Goal: Check status: Check status

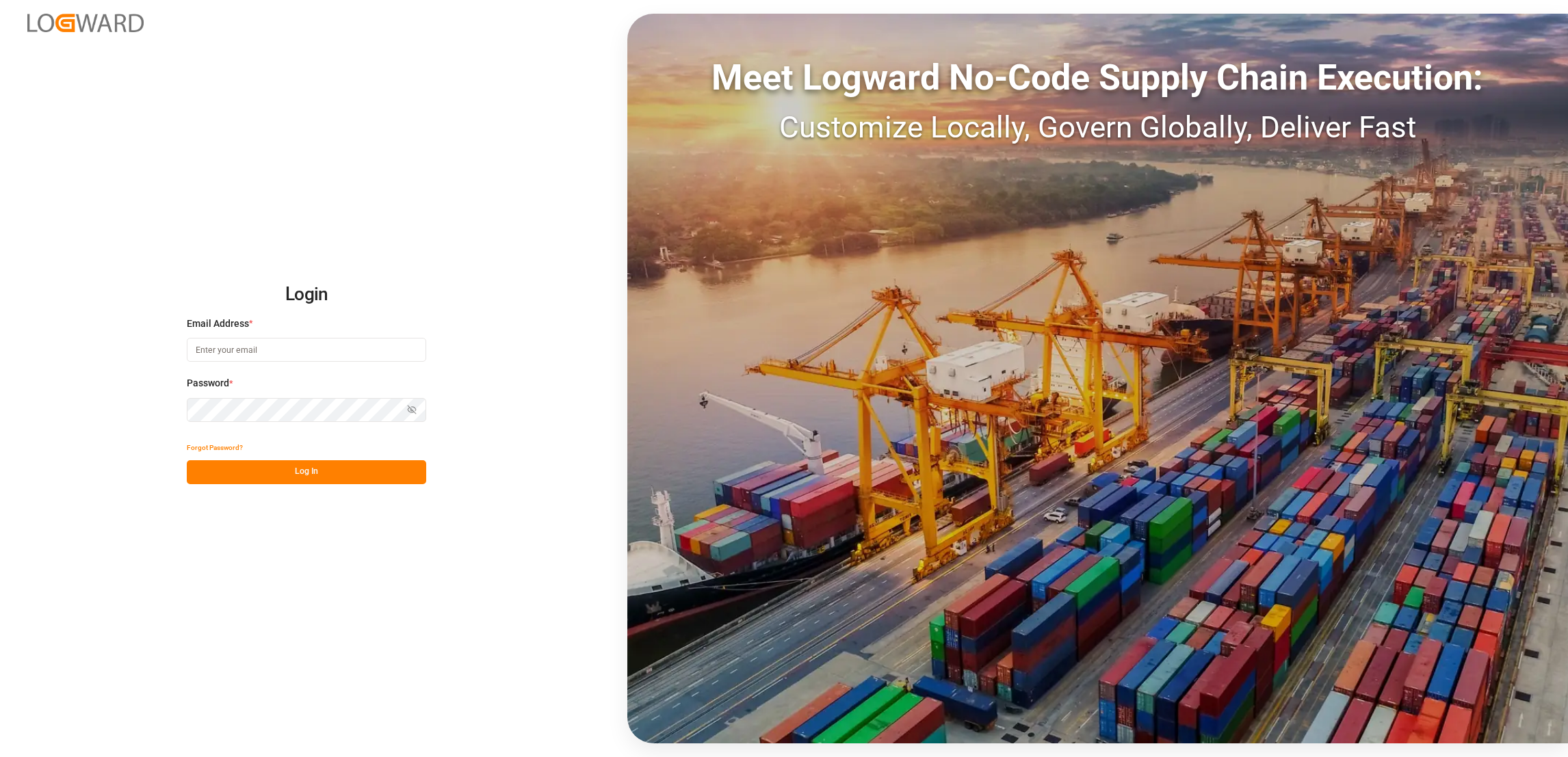
type input "[PERSON_NAME][EMAIL_ADDRESS][PERSON_NAME][DOMAIN_NAME]"
click at [307, 476] on button "Log In" at bounding box center [307, 472] width 240 height 24
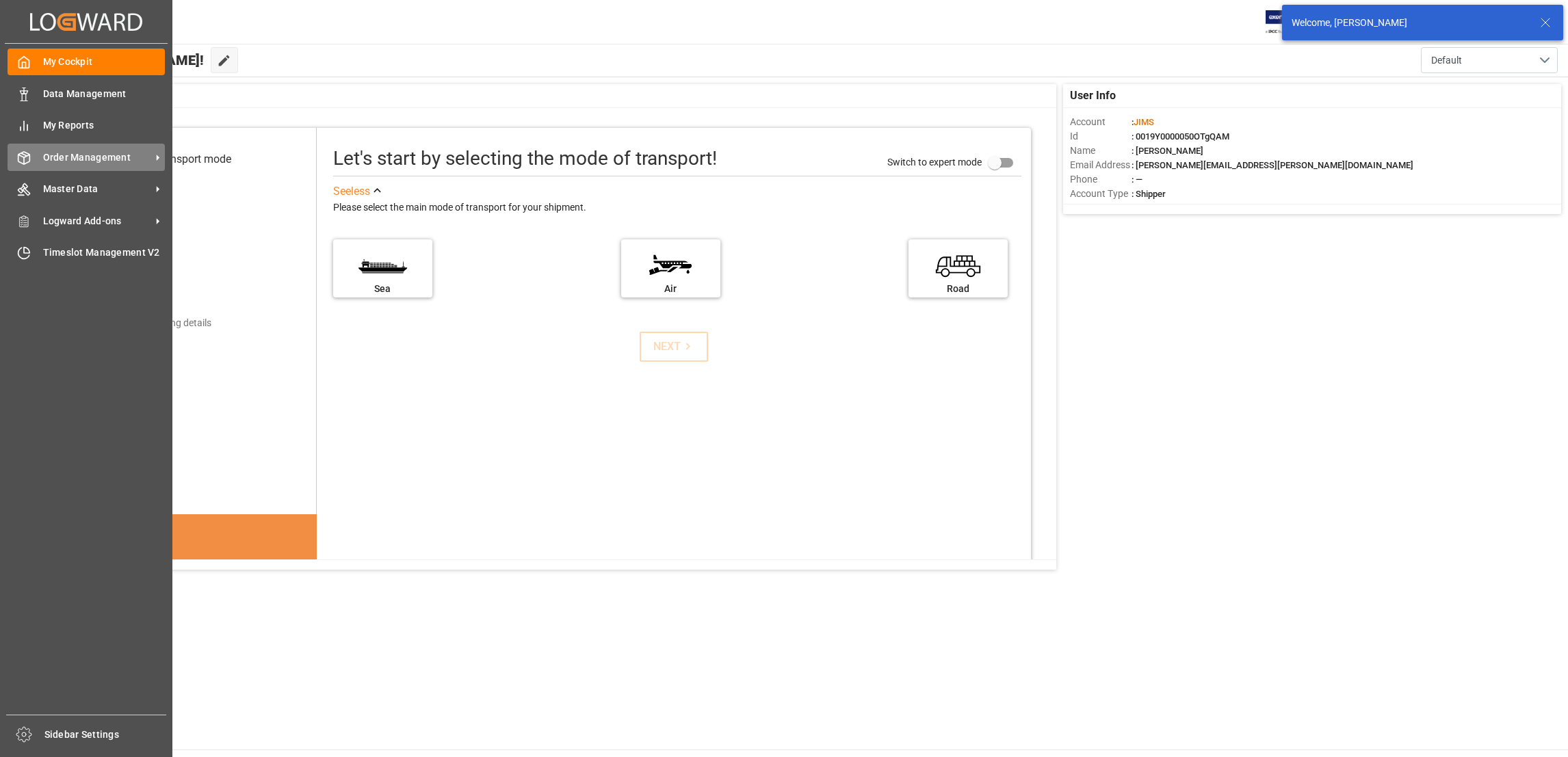
click at [113, 157] on span "Order Management" at bounding box center [96, 158] width 108 height 14
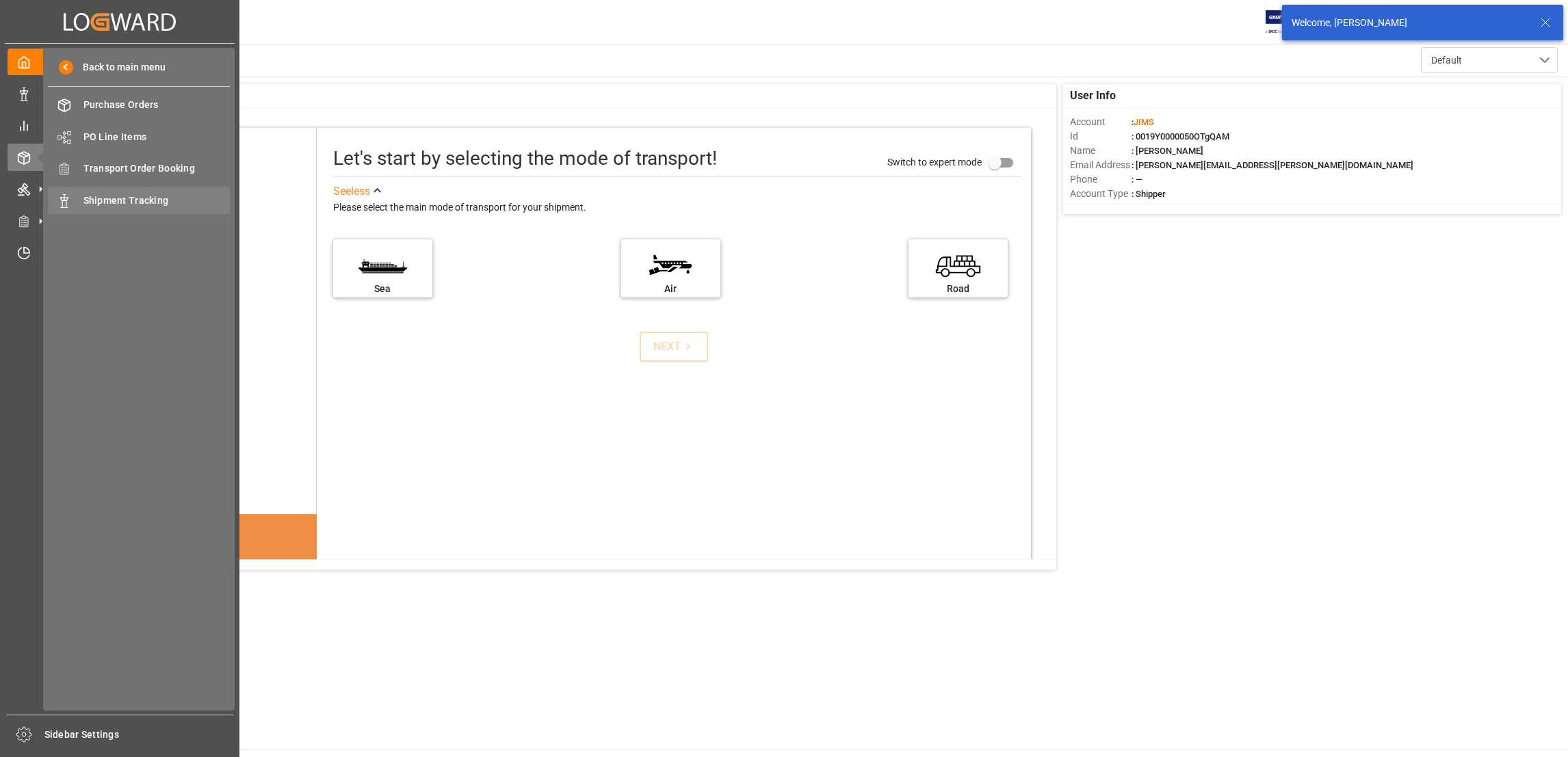
click at [162, 195] on span "Shipment Tracking" at bounding box center [157, 200] width 147 height 14
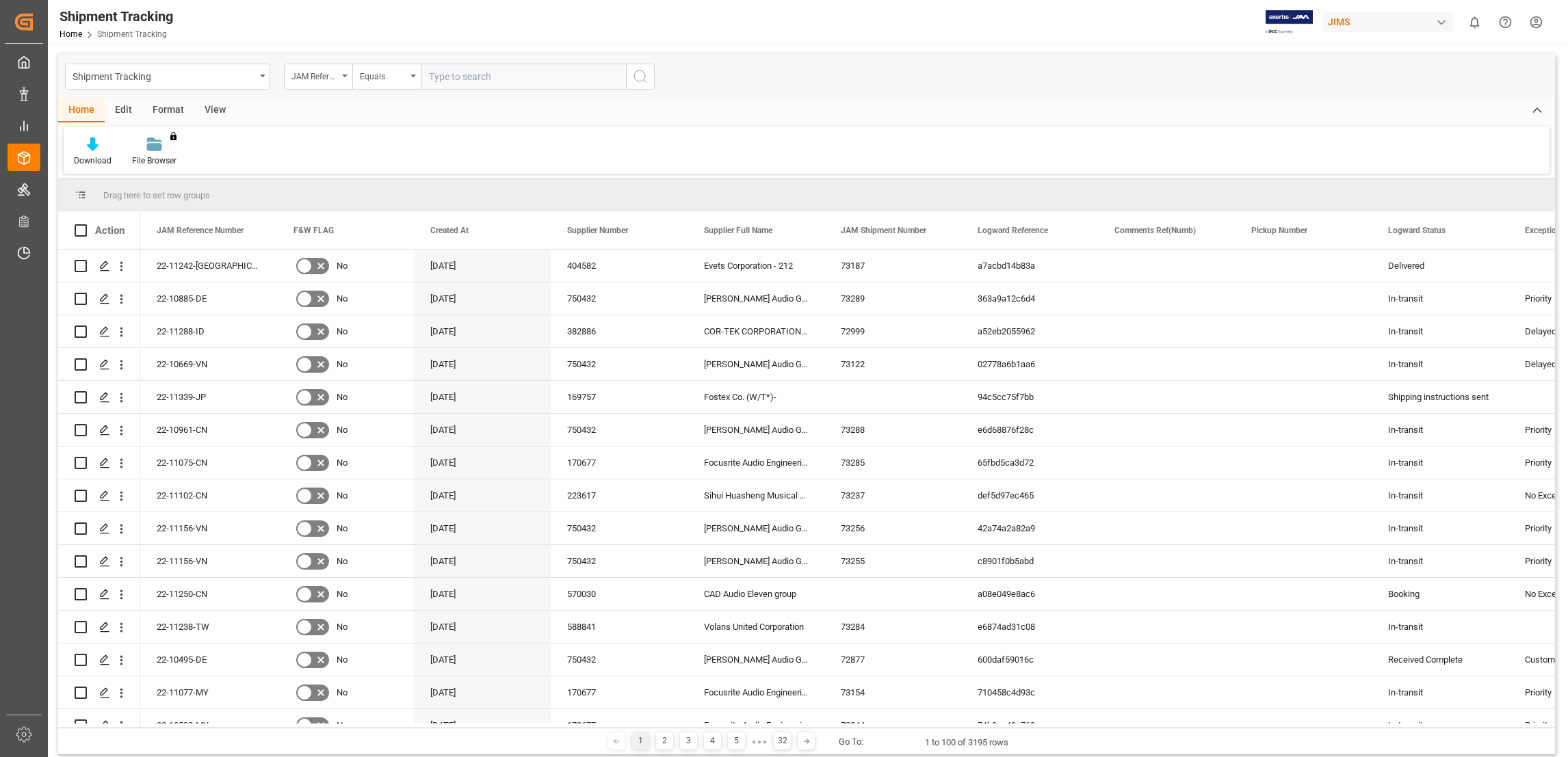
click at [470, 74] on input "text" at bounding box center [523, 76] width 205 height 26
type input "22-10608-US"
click at [641, 79] on icon "search button" at bounding box center [640, 76] width 16 height 16
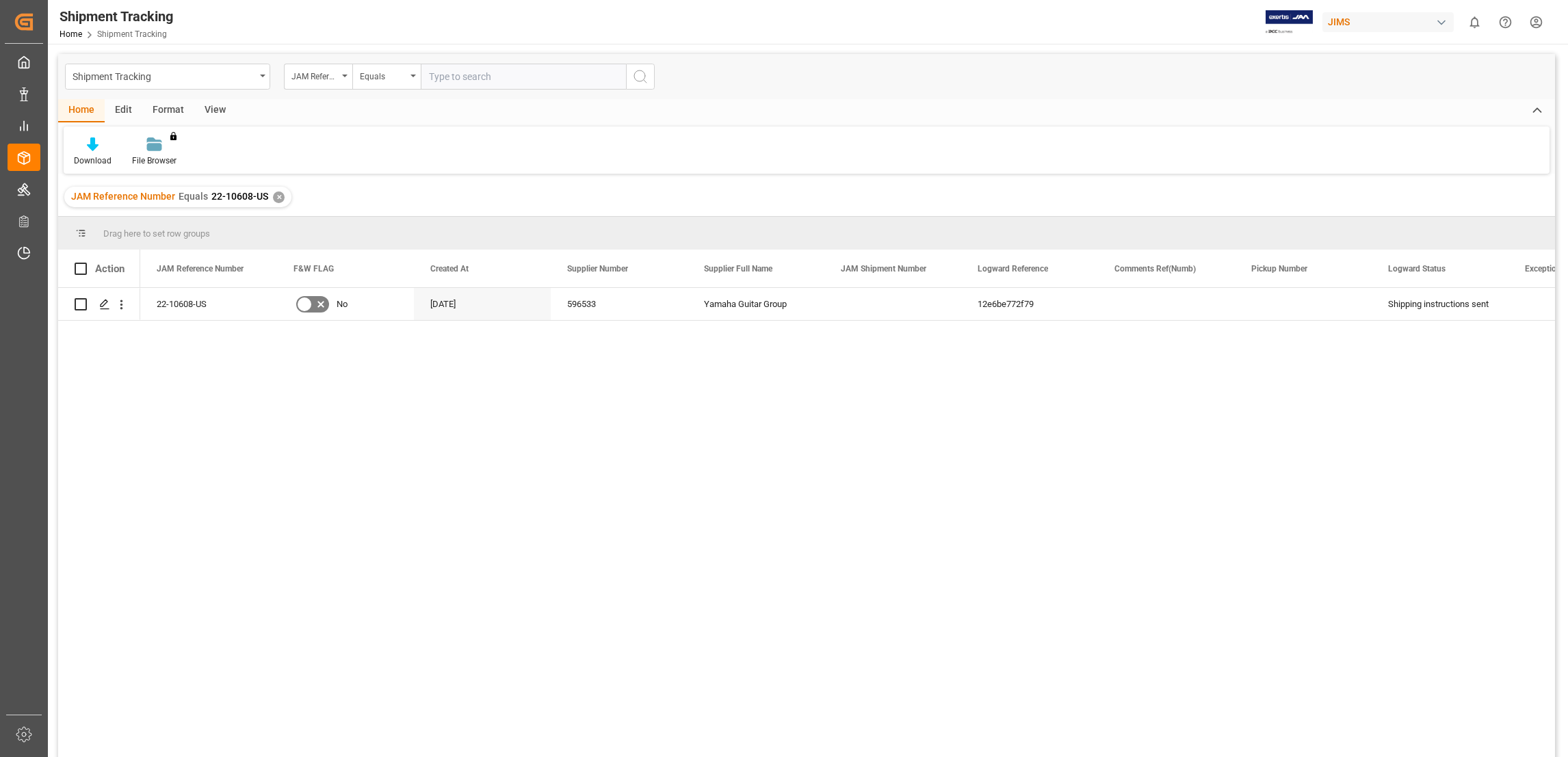
click at [498, 79] on input "text" at bounding box center [523, 76] width 205 height 26
click at [273, 197] on div "✕" at bounding box center [279, 198] width 11 height 11
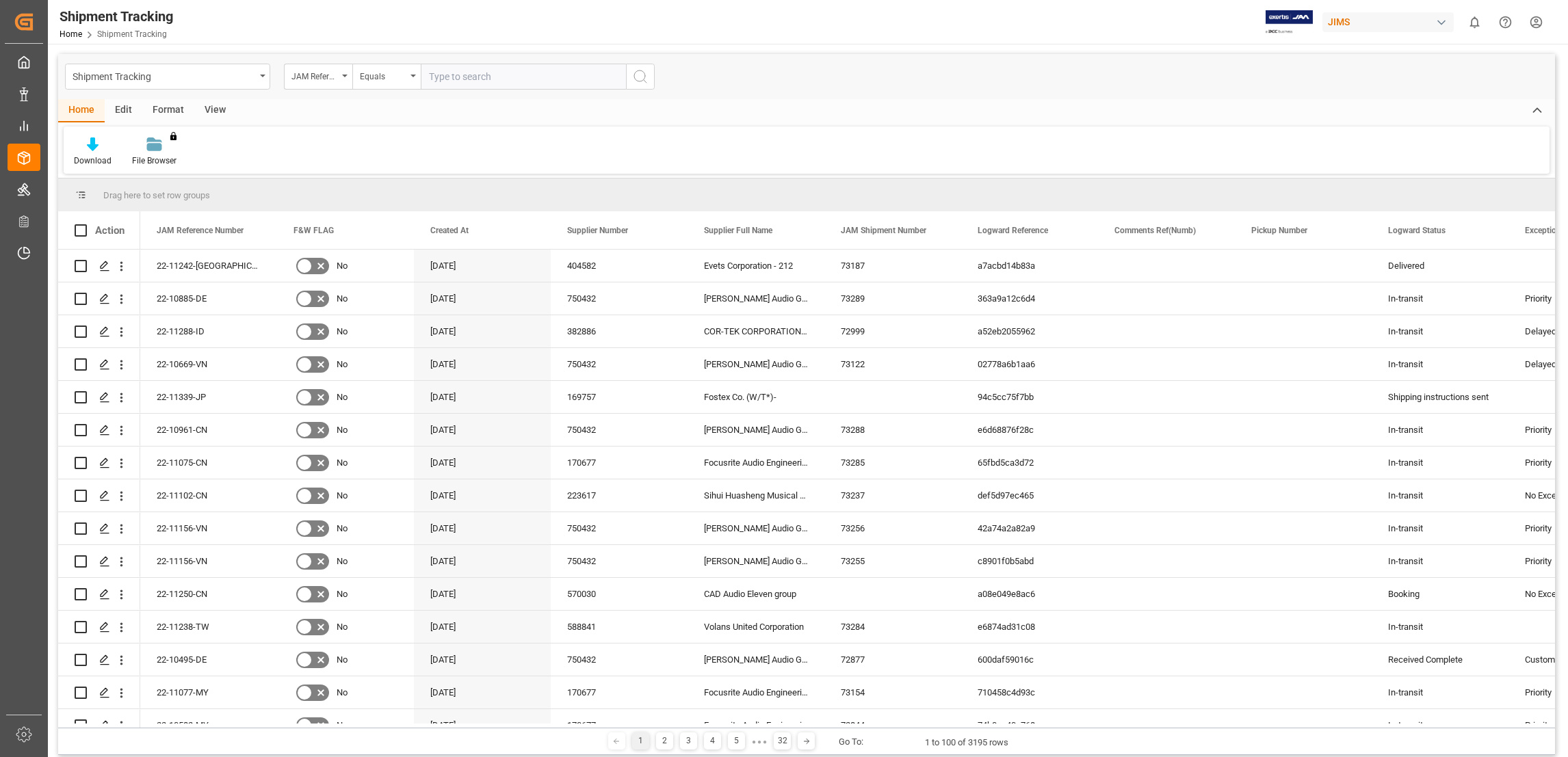
click at [453, 78] on input "text" at bounding box center [523, 76] width 205 height 26
paste input "22-10682-CN"
type input "22-10682-CN"
click at [640, 81] on icon "search button" at bounding box center [640, 76] width 16 height 16
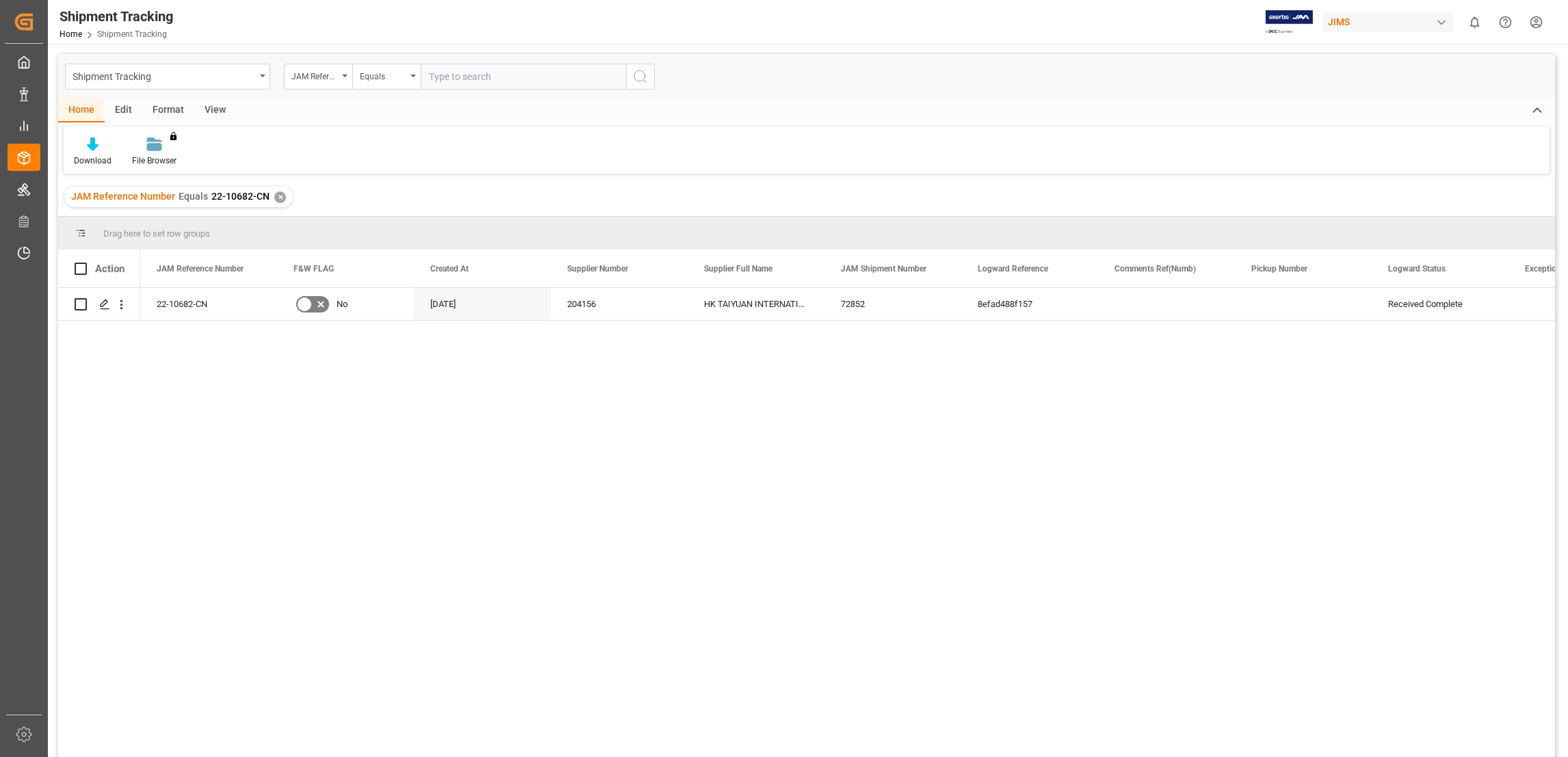
click at [279, 200] on div "✕" at bounding box center [280, 198] width 11 height 11
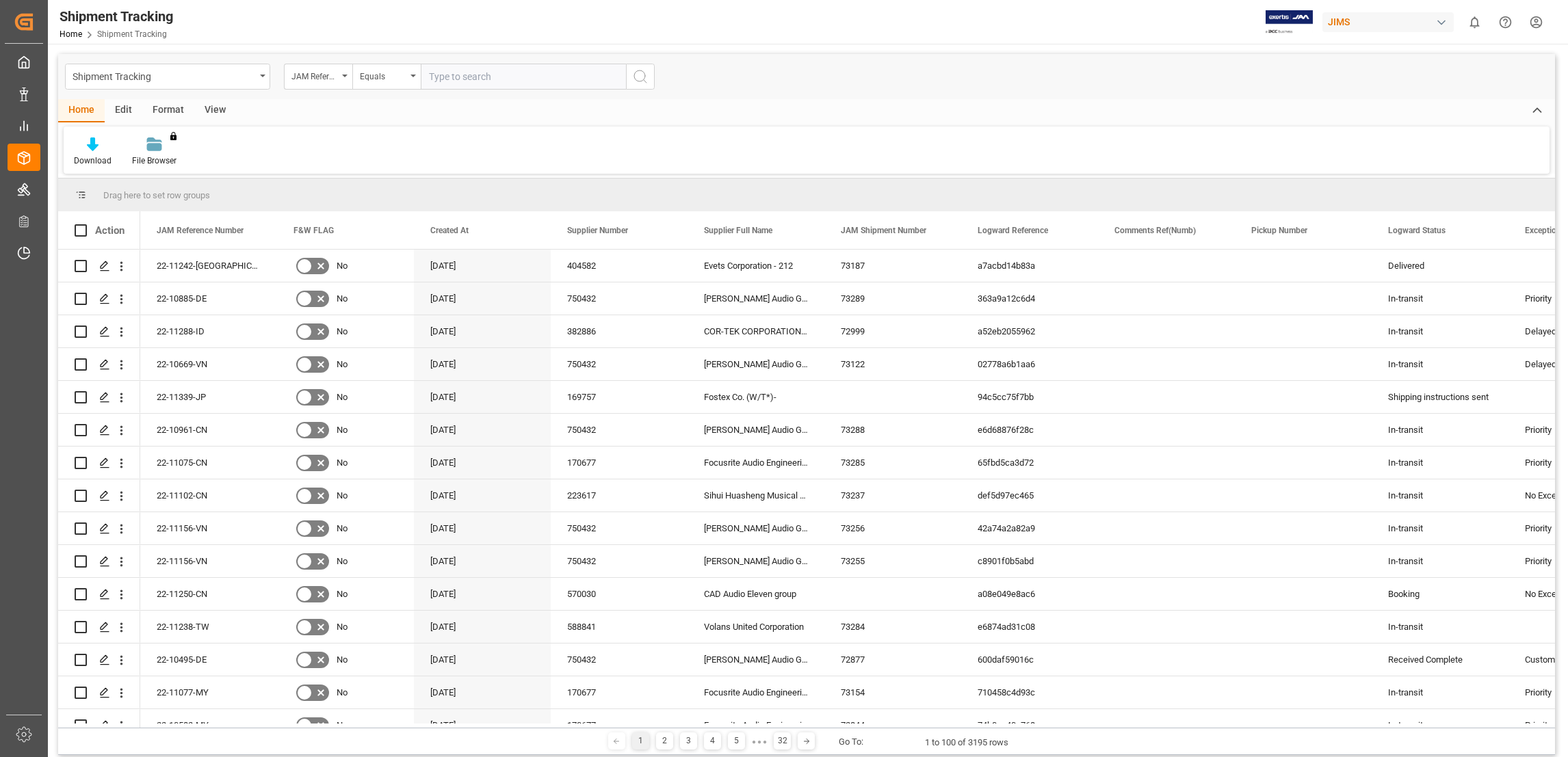
click at [460, 81] on input "text" at bounding box center [523, 76] width 205 height 26
paste input "22-8290-[GEOGRAPHIC_DATA]"
type input "22-8290-[GEOGRAPHIC_DATA]"
click at [639, 76] on icon "search button" at bounding box center [640, 76] width 16 height 16
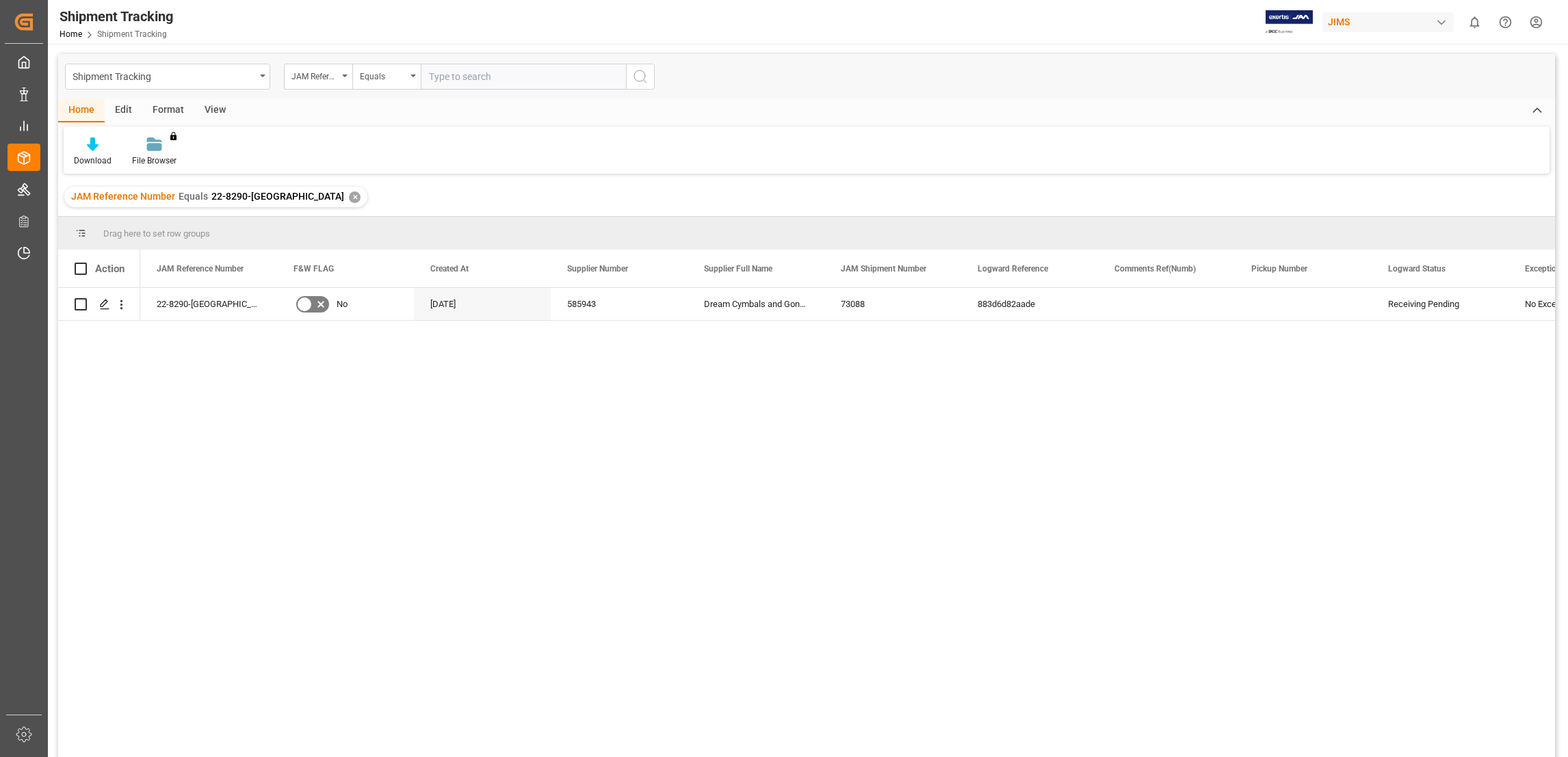
click at [349, 199] on div "✕" at bounding box center [354, 198] width 11 height 11
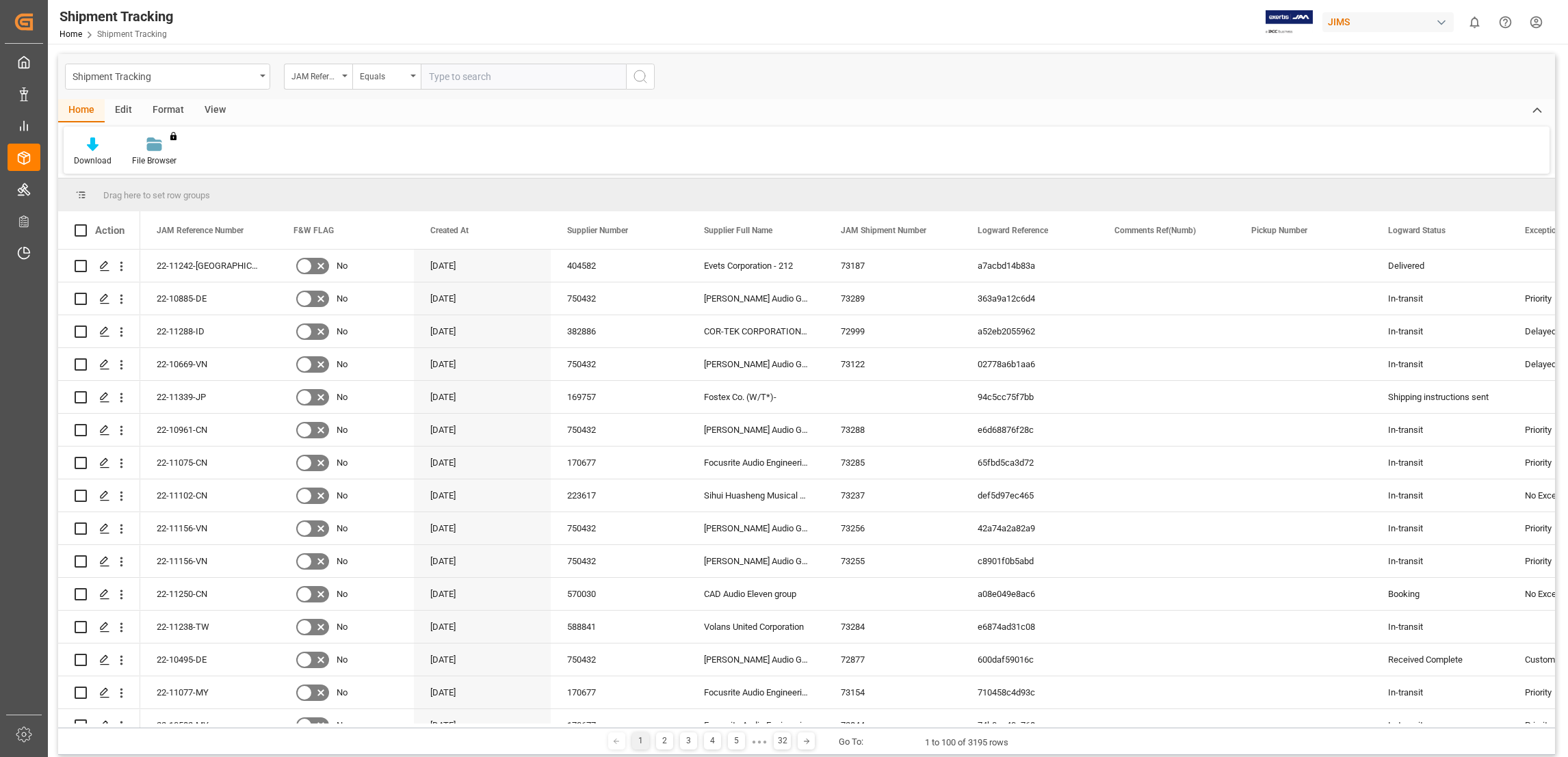
click at [475, 77] on input "text" at bounding box center [523, 76] width 205 height 26
paste input "22-10957-US"
type input "22-10957-US"
click at [506, 81] on input "22-10957-US" at bounding box center [523, 76] width 205 height 26
drag, startPoint x: 479, startPoint y: 83, endPoint x: 497, endPoint y: 77, distance: 19.0
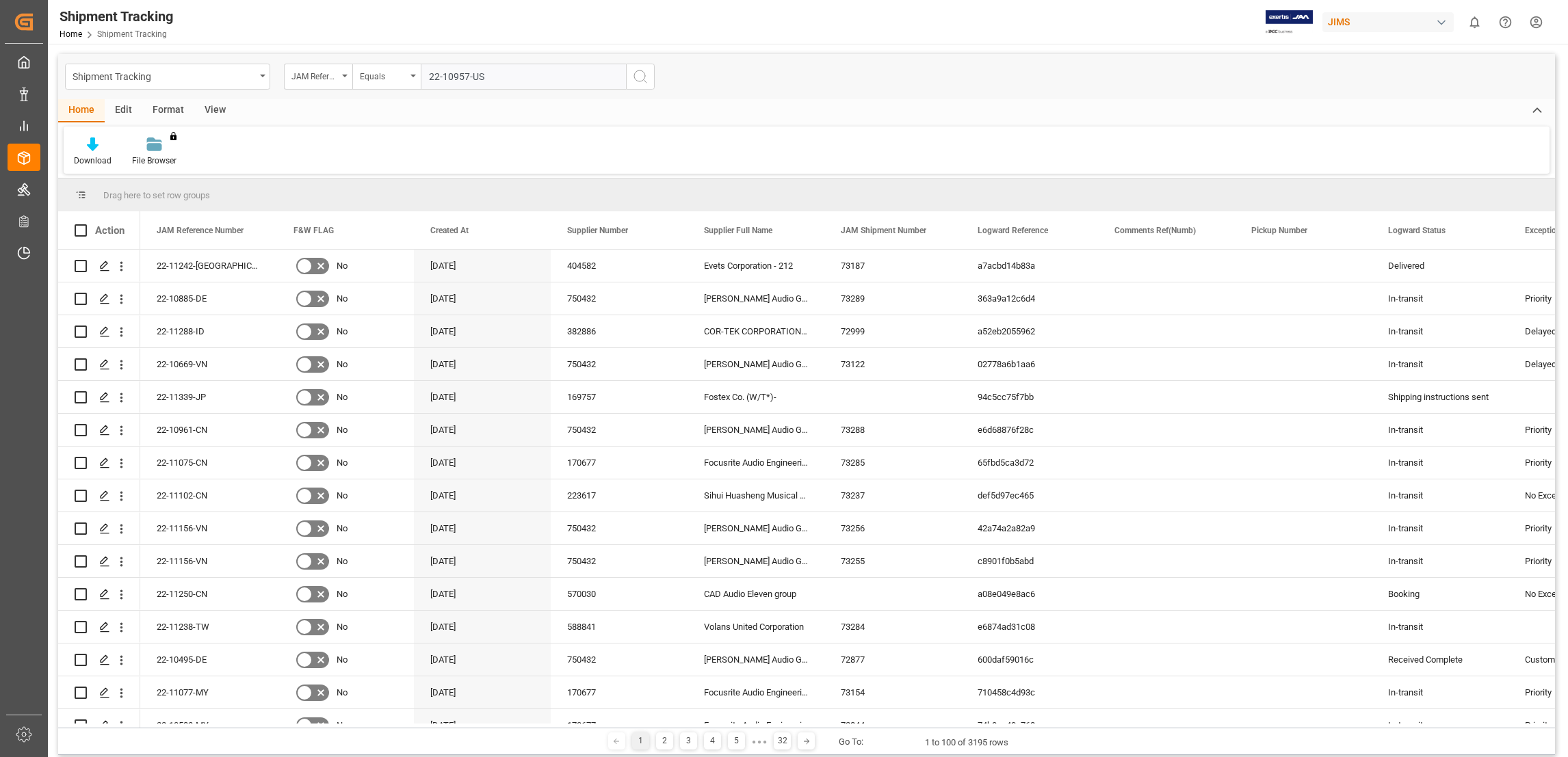
click at [479, 83] on input "22-10957-US" at bounding box center [523, 76] width 205 height 26
click at [498, 77] on input "22-10957-US" at bounding box center [523, 76] width 205 height 26
click at [647, 85] on button "search button" at bounding box center [641, 76] width 29 height 26
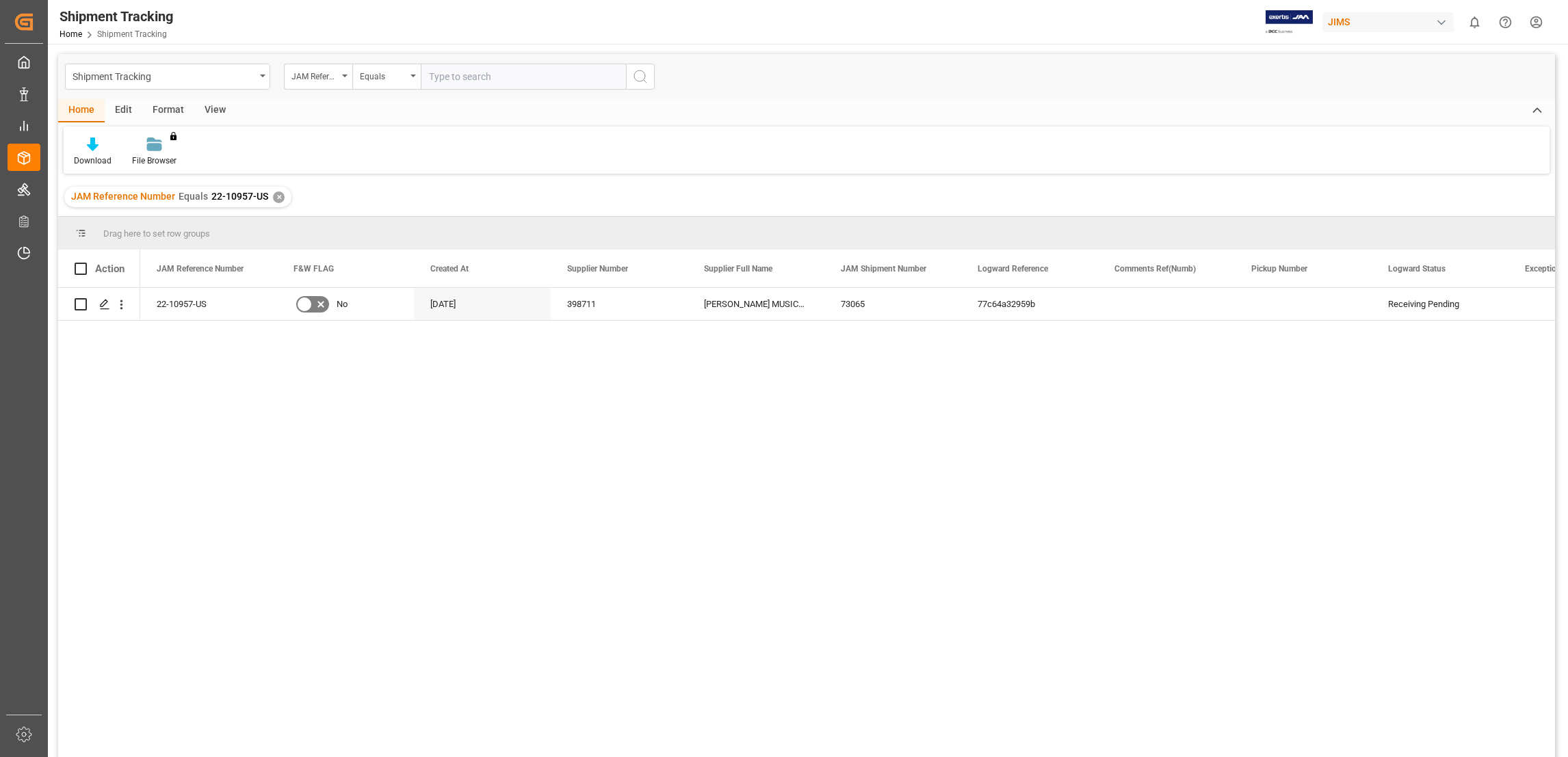
click at [277, 198] on div "✕" at bounding box center [279, 198] width 11 height 11
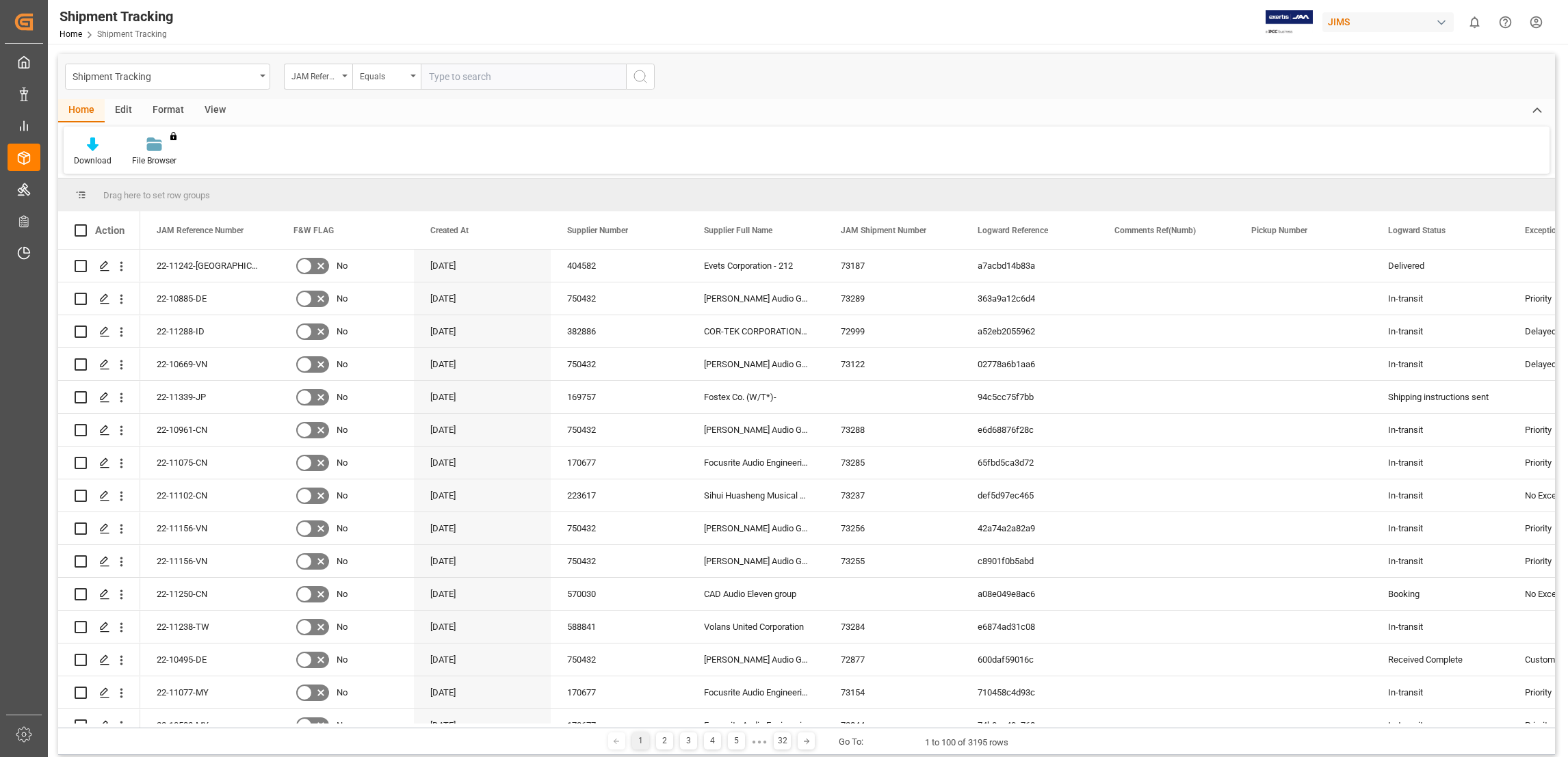
click at [438, 81] on input "text" at bounding box center [523, 76] width 205 height 26
paste input "22-10960-[GEOGRAPHIC_DATA]"
type input "22-10960-[GEOGRAPHIC_DATA]"
click at [636, 79] on circle "search button" at bounding box center [639, 75] width 11 height 11
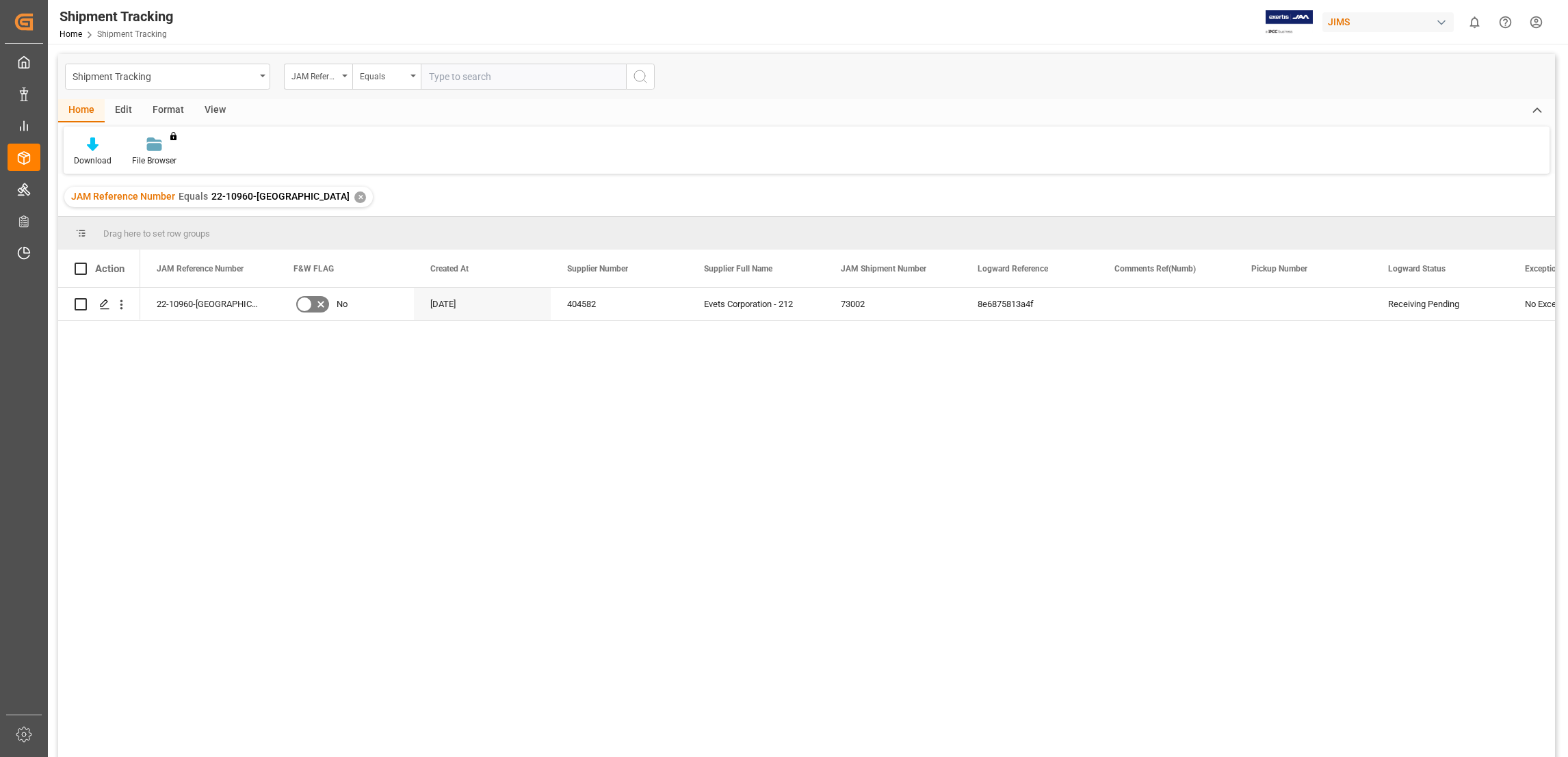
click at [354, 197] on div "✕" at bounding box center [360, 198] width 11 height 11
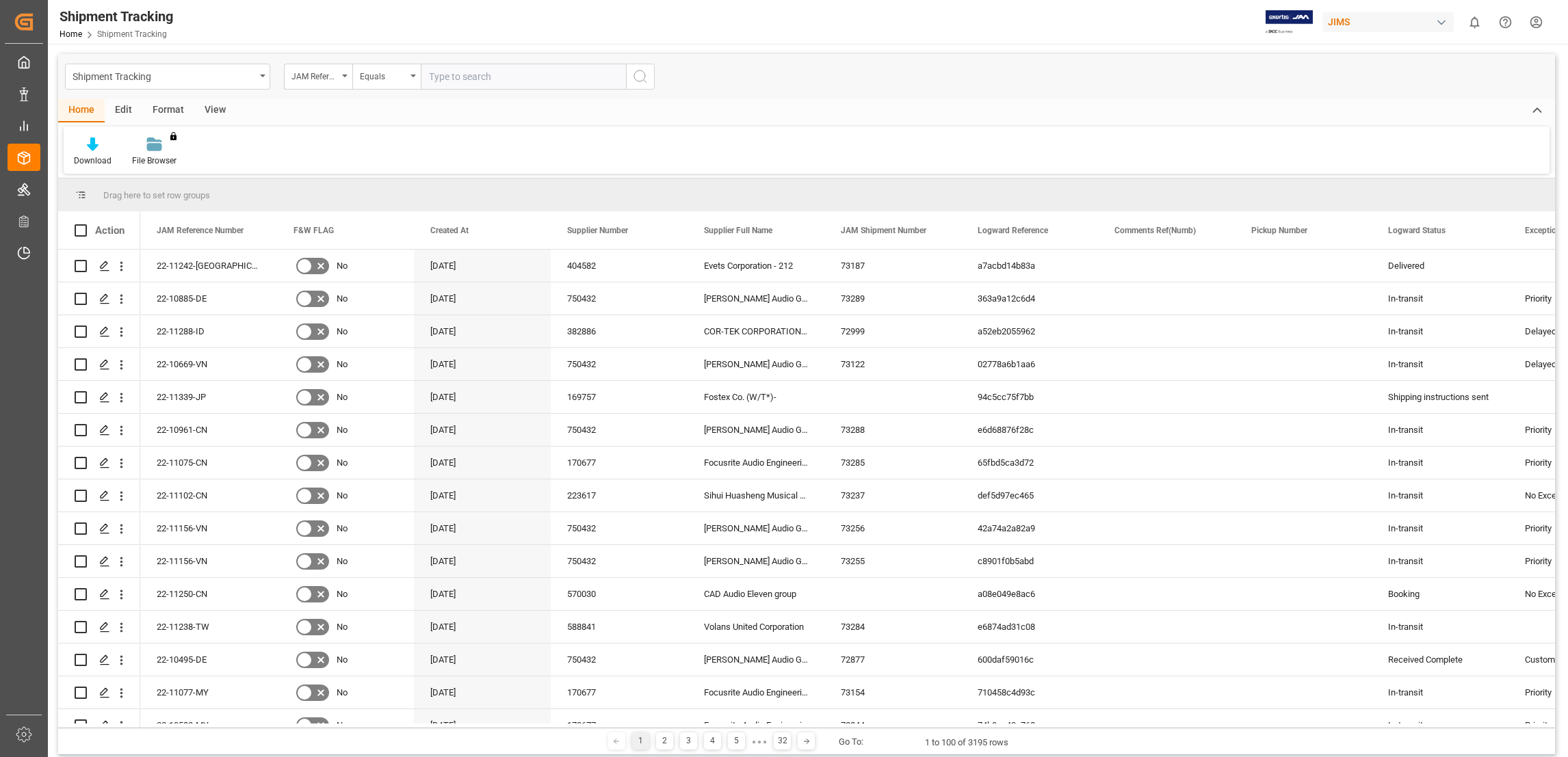
click at [457, 78] on input "text" at bounding box center [523, 76] width 205 height 26
paste input "22-11260-[GEOGRAPHIC_DATA]"
type input "22-11260-[GEOGRAPHIC_DATA]"
click at [650, 82] on button "search button" at bounding box center [641, 76] width 29 height 26
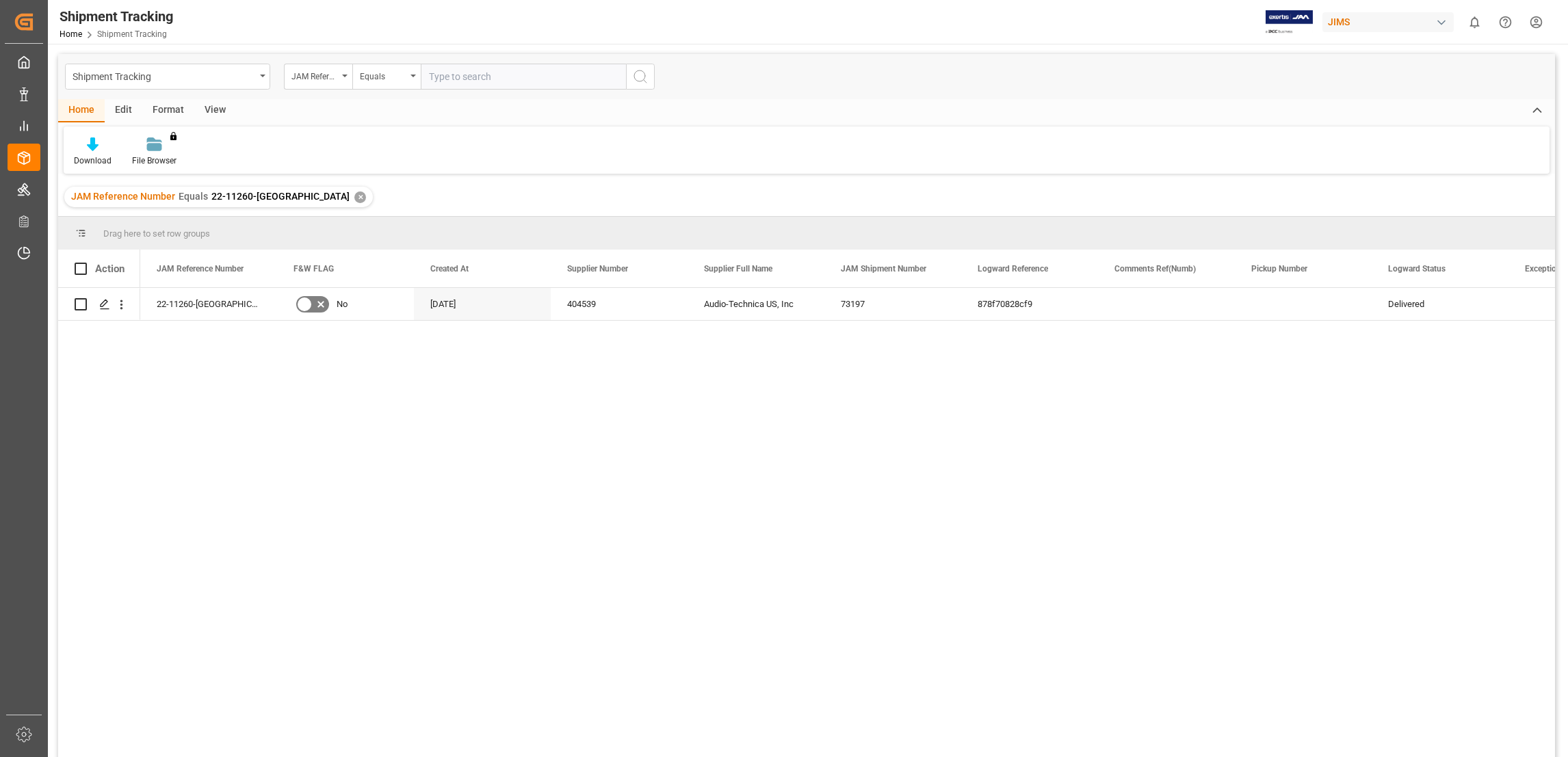
click at [354, 197] on div "✕" at bounding box center [360, 198] width 11 height 11
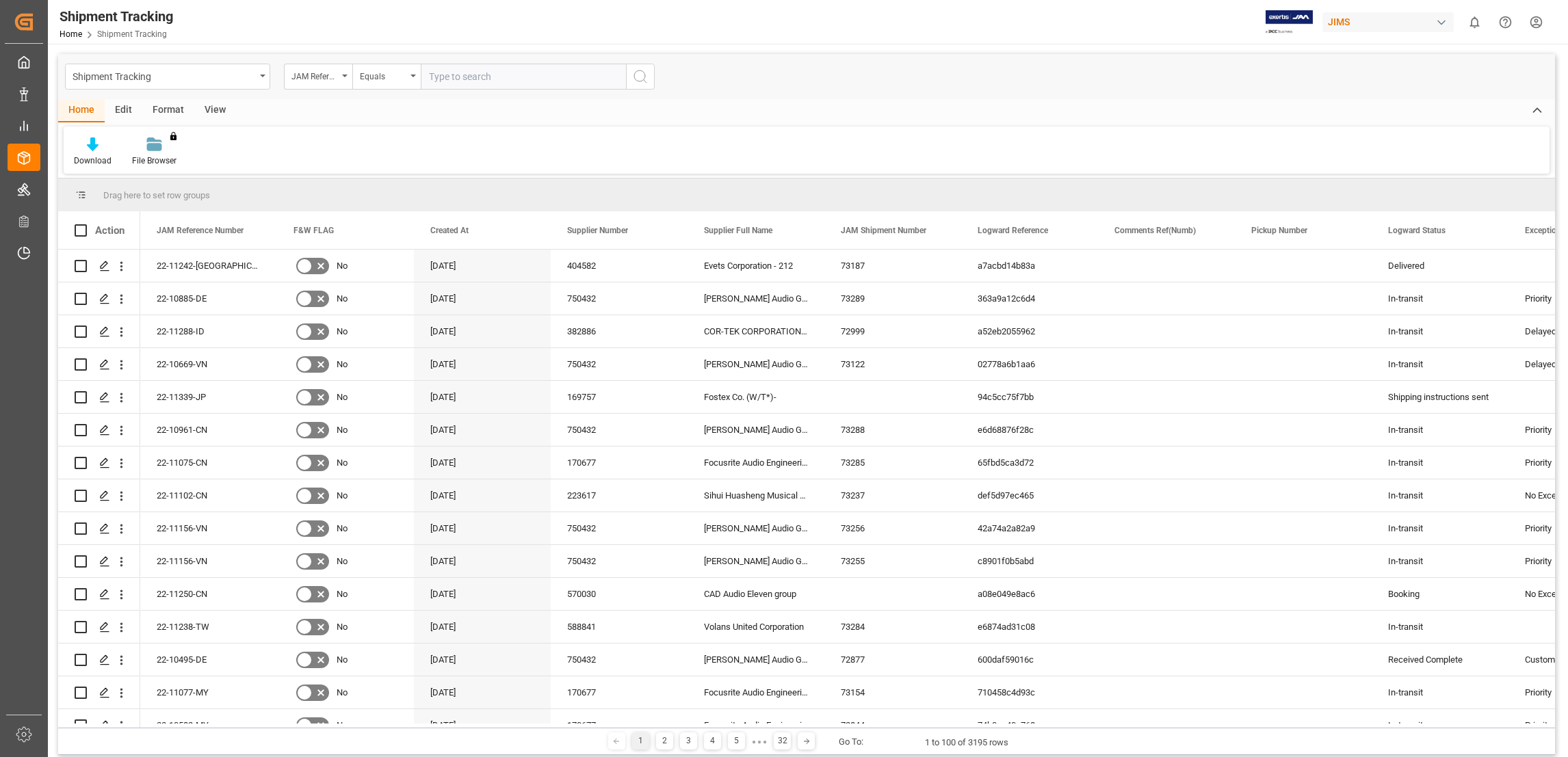
click at [474, 77] on input "text" at bounding box center [523, 76] width 205 height 26
paste input "22-9888-ID"
type input "22-9888-ID"
click at [633, 77] on icon "search button" at bounding box center [640, 76] width 16 height 16
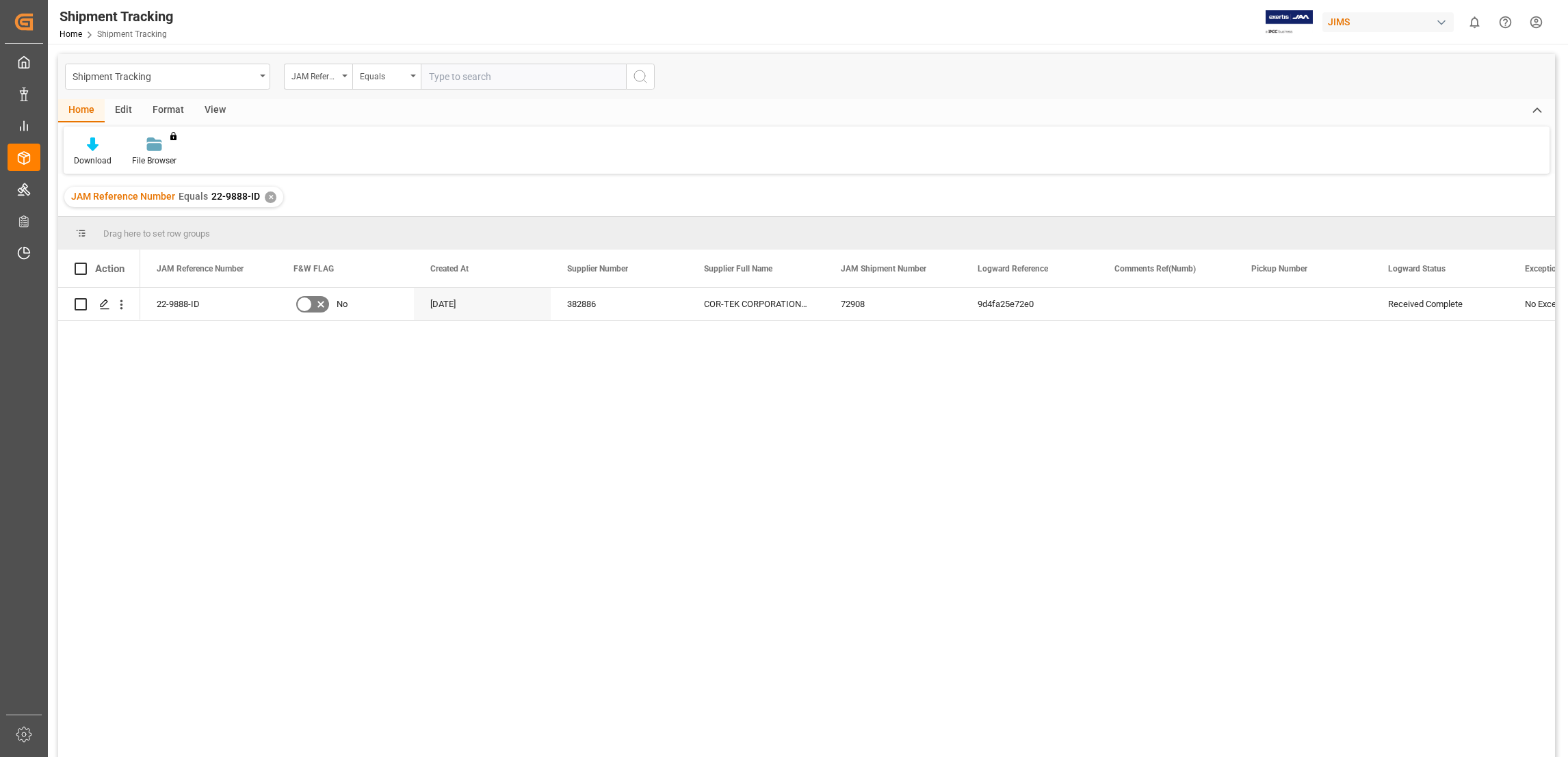
click at [114, 645] on div "22-9888-ID No [DATE] 382886 COR-TEK CORPORATION - [GEOGRAPHIC_DATA] 72908 9d4fa…" at bounding box center [807, 525] width 1497 height 474
click at [269, 197] on div "✕" at bounding box center [270, 198] width 11 height 11
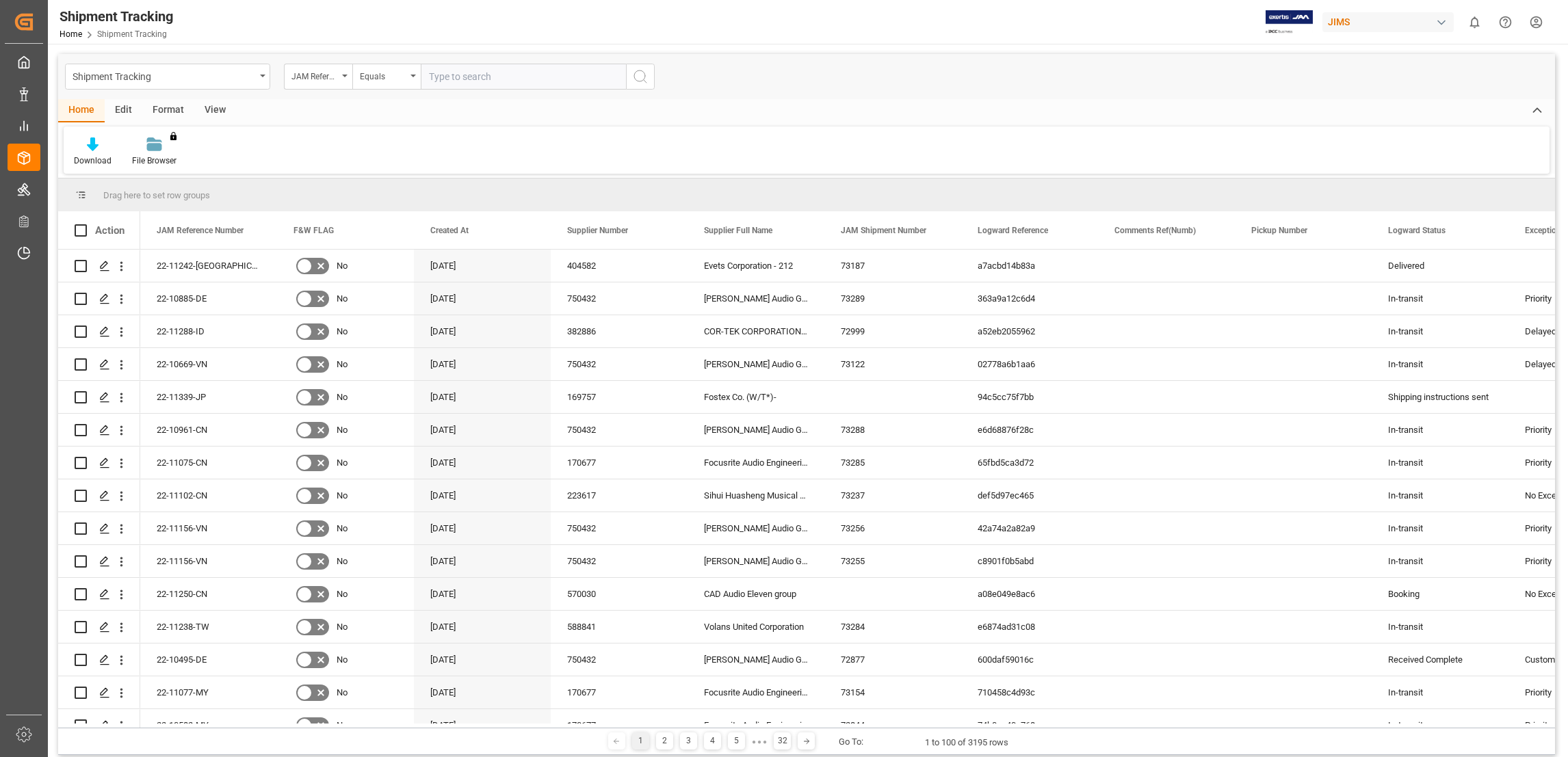
click at [484, 74] on input "text" at bounding box center [523, 76] width 205 height 26
paste input "22-11258-[GEOGRAPHIC_DATA]"
type input "22-11258-[GEOGRAPHIC_DATA]"
click at [641, 78] on icon "search button" at bounding box center [640, 76] width 16 height 16
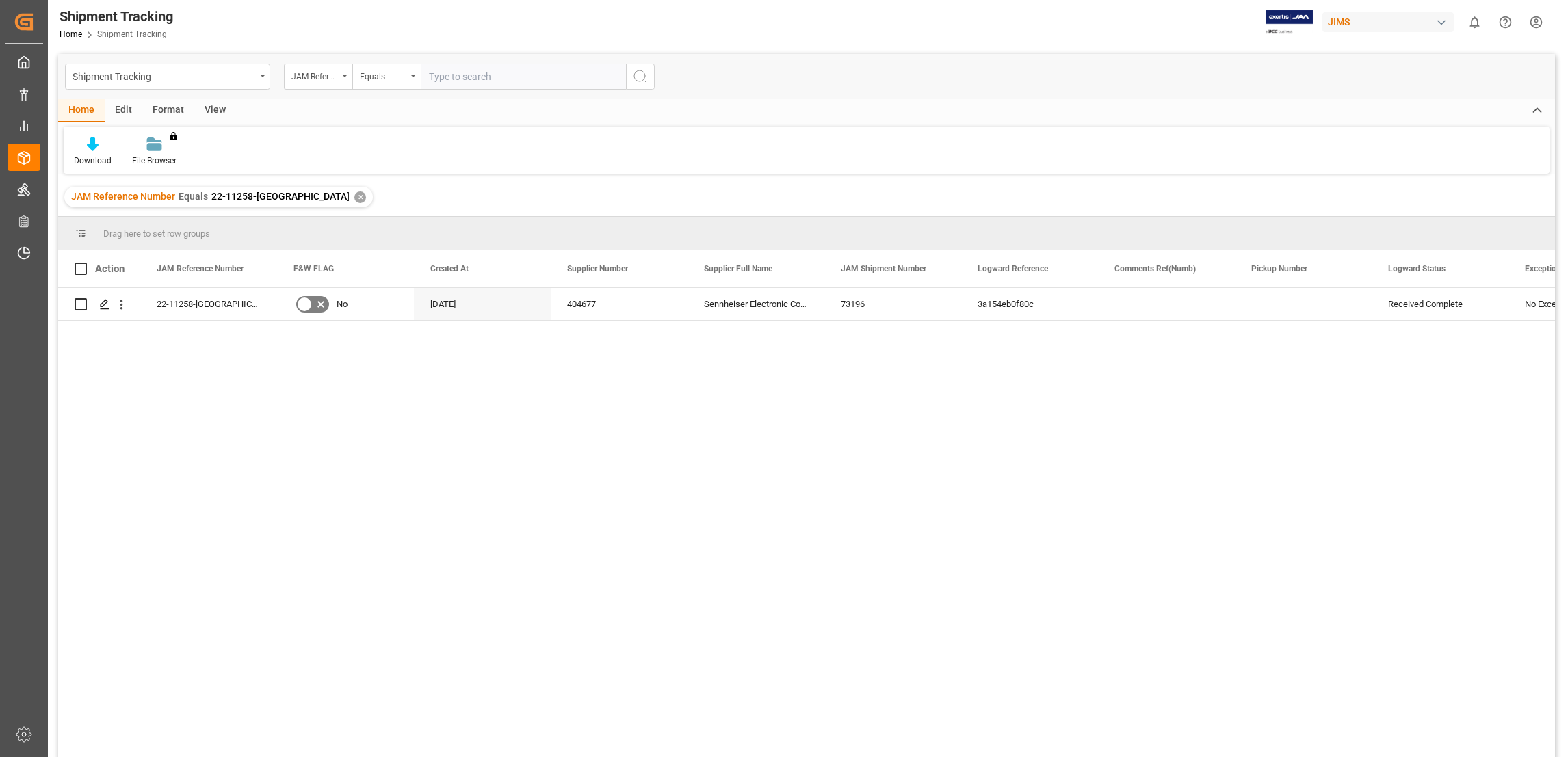
click at [354, 198] on div "✕" at bounding box center [360, 198] width 11 height 11
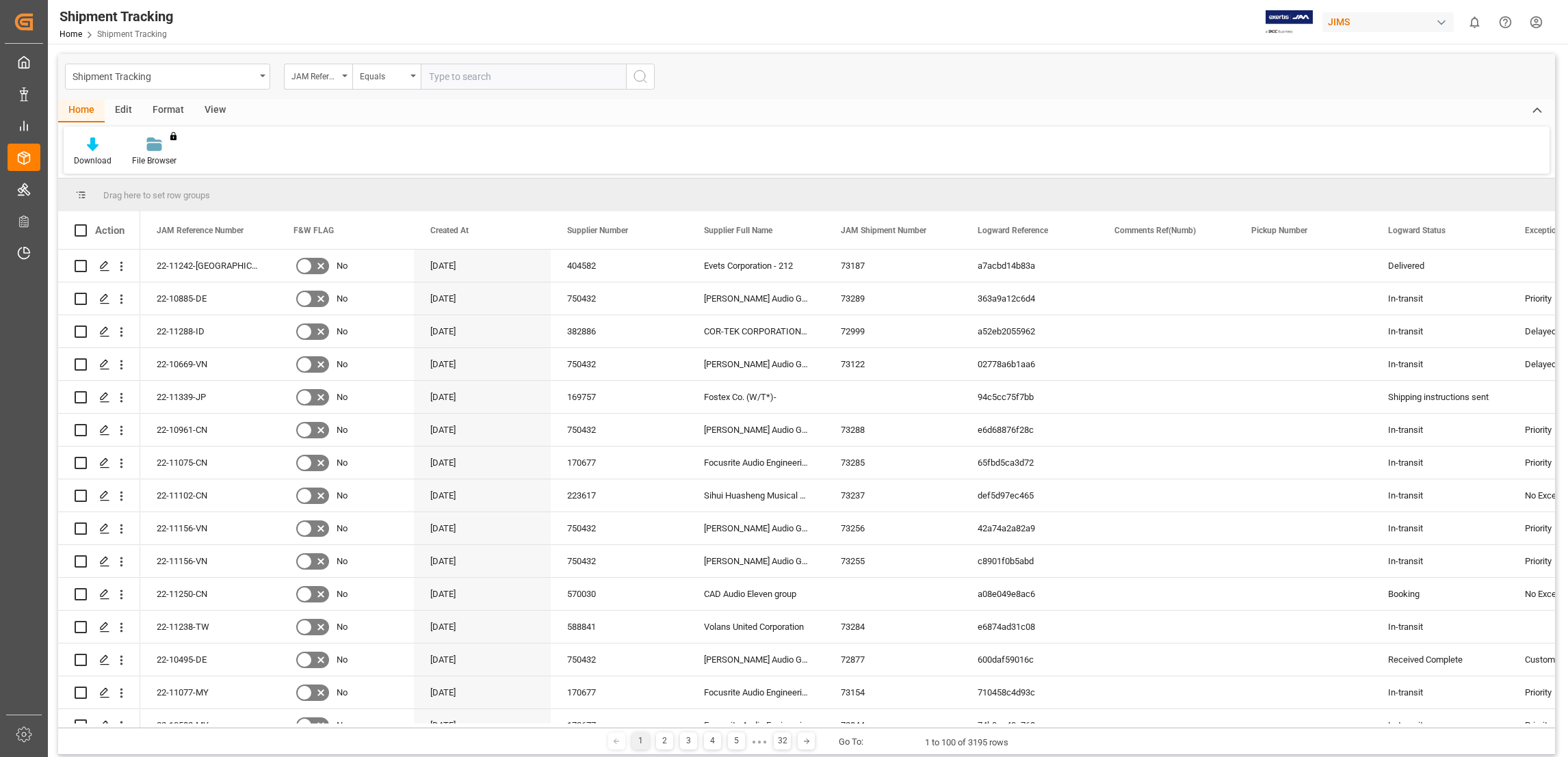
click at [462, 81] on input "text" at bounding box center [523, 76] width 205 height 26
paste input "22-11237-[GEOGRAPHIC_DATA]"
type input "22-11237-[GEOGRAPHIC_DATA]"
click at [640, 82] on icon "search button" at bounding box center [640, 76] width 16 height 16
